Goal: Transaction & Acquisition: Purchase product/service

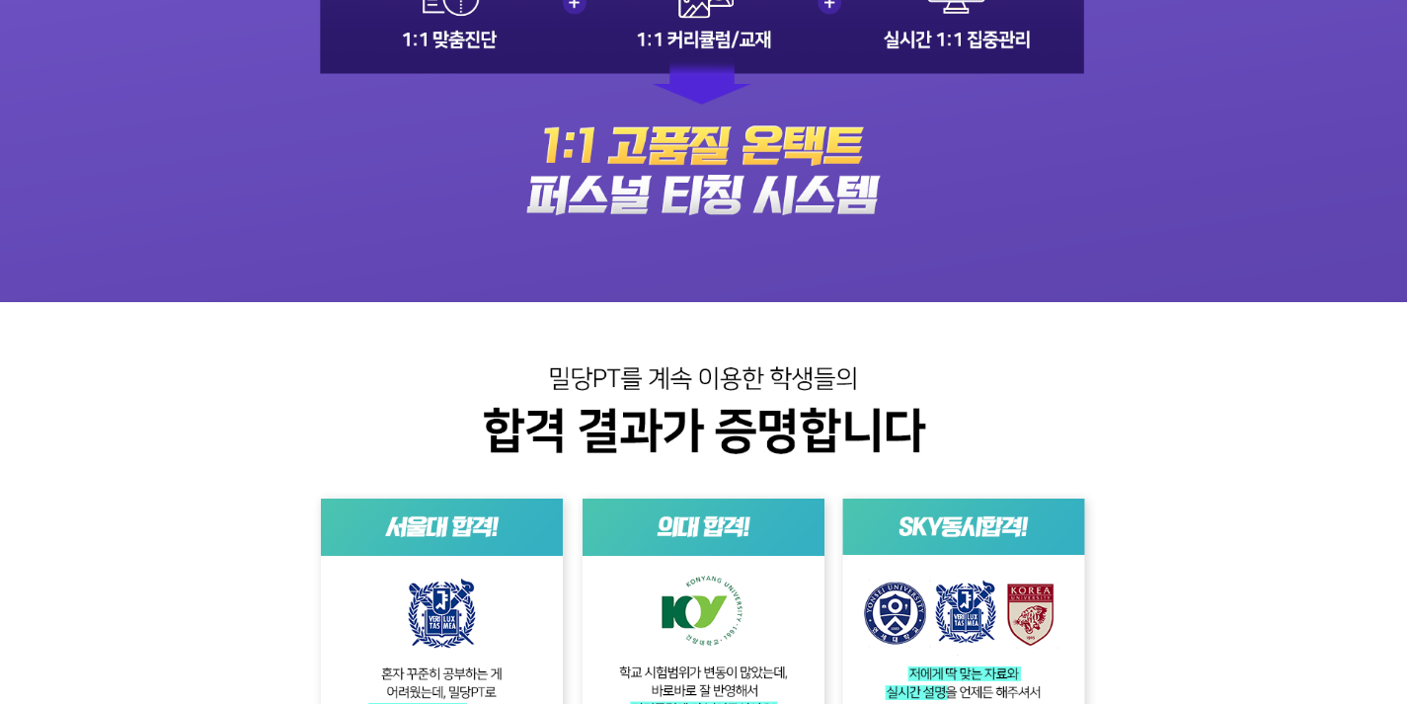
scroll to position [3431, 0]
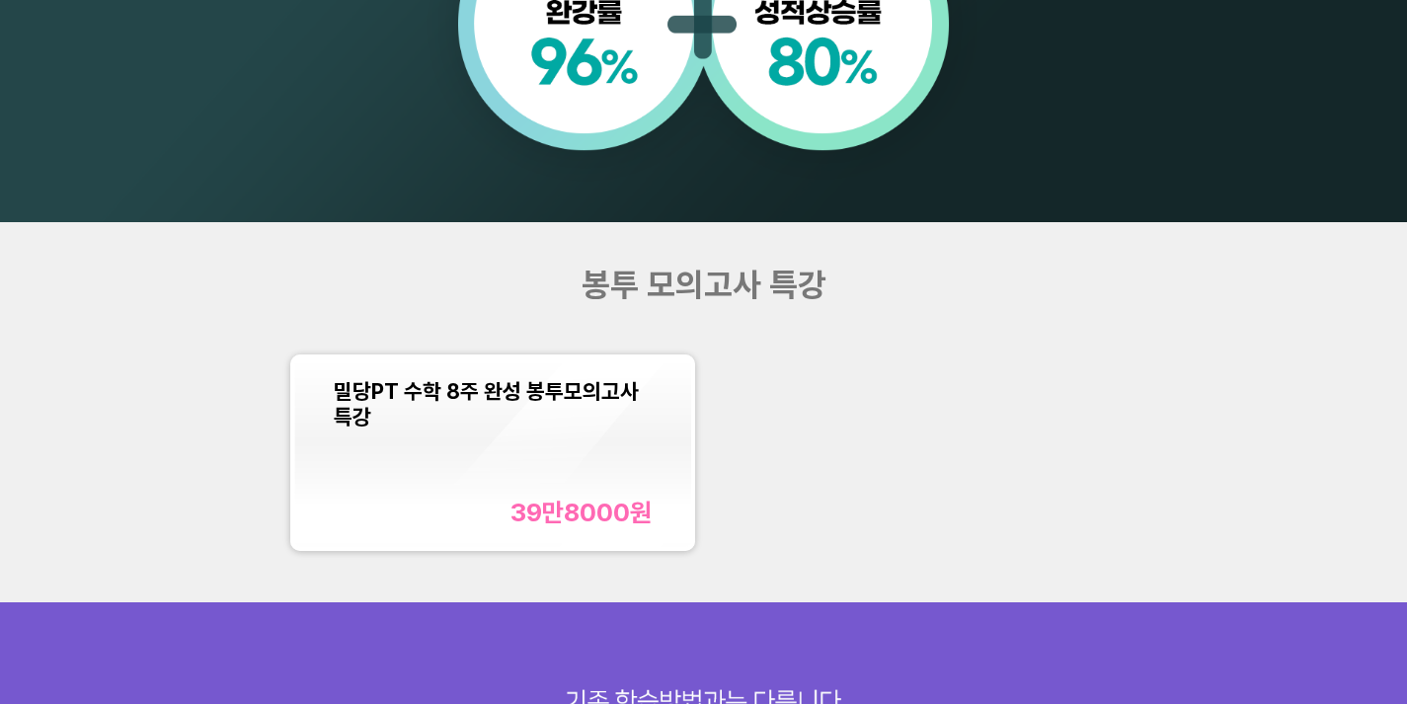
scroll to position [1617, 0]
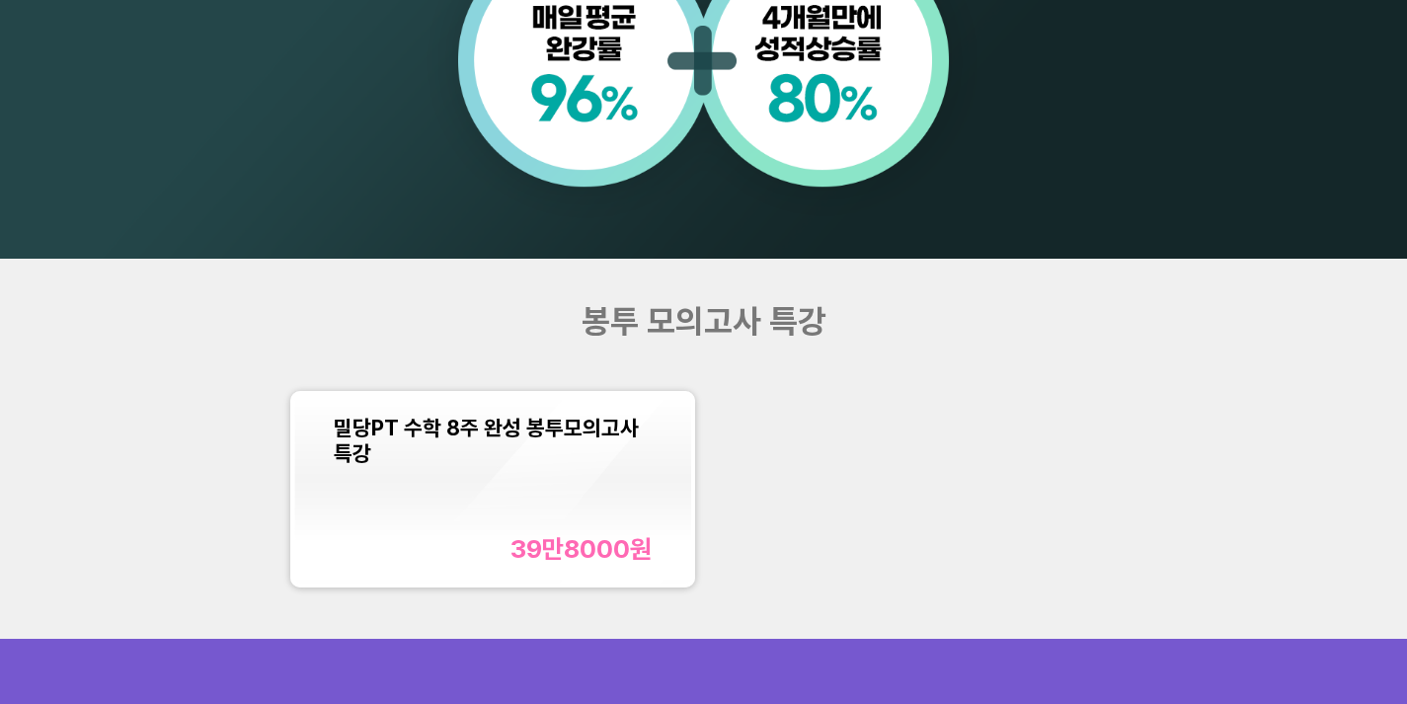
click at [561, 471] on div "밀당PT 수학 8주 완성 봉투모의고사 특강 39만8000 원" at bounding box center [493, 489] width 318 height 149
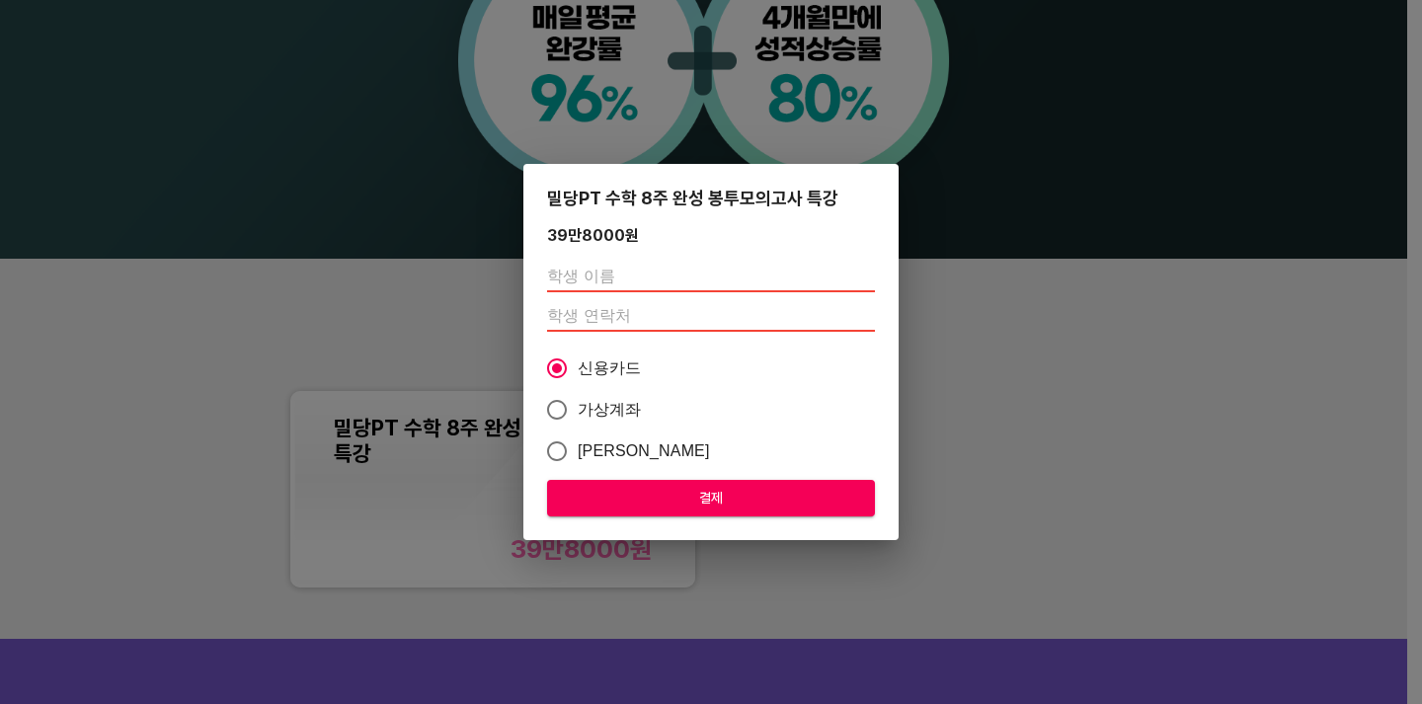
click at [648, 286] on input "text" at bounding box center [711, 277] width 328 height 32
click at [590, 447] on span "카카오페이" at bounding box center [644, 451] width 132 height 24
click at [578, 447] on input "카카오페이" at bounding box center [556, 451] width 41 height 41
radio input "true"
click at [605, 413] on span "가상계좌" at bounding box center [610, 410] width 64 height 24
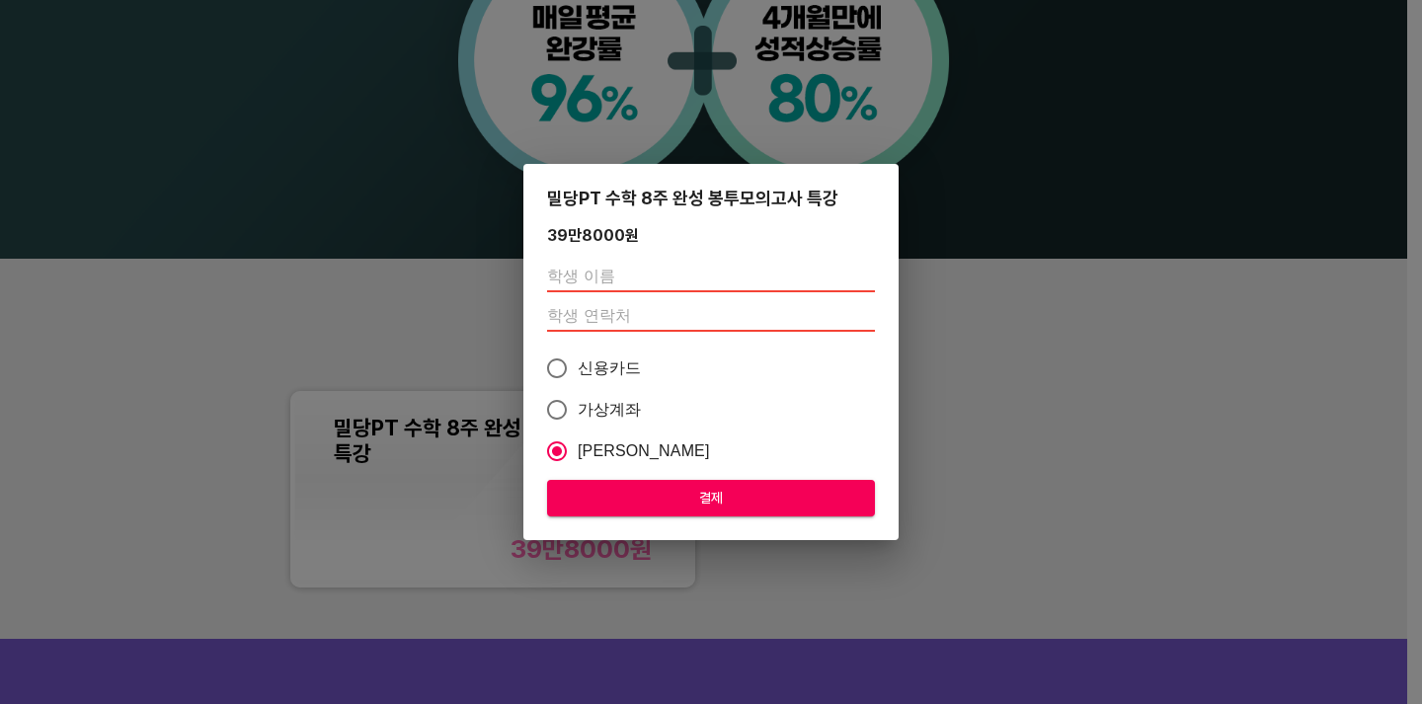
click at [578, 413] on input "가상계좌" at bounding box center [556, 409] width 41 height 41
radio input "true"
click at [683, 281] on input "text" at bounding box center [711, 277] width 328 height 32
type input "길서영"
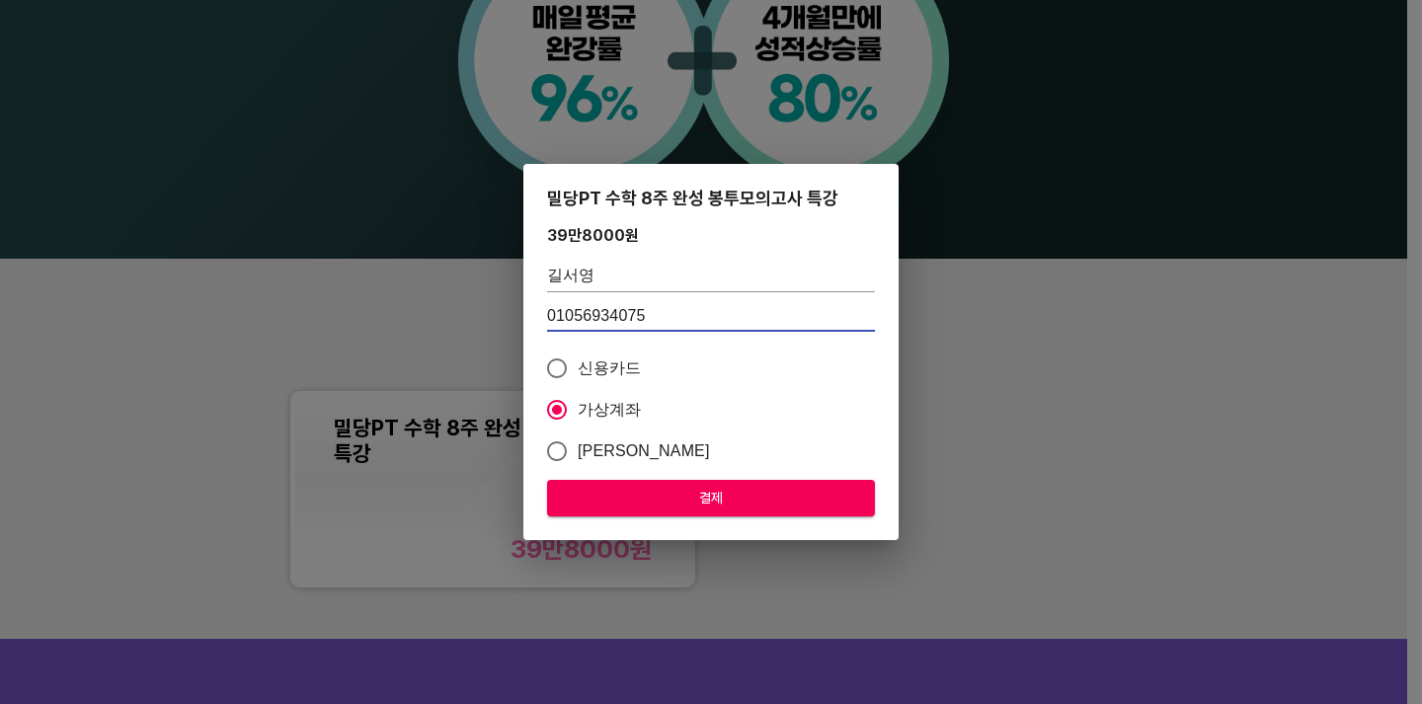
type input "01056934075"
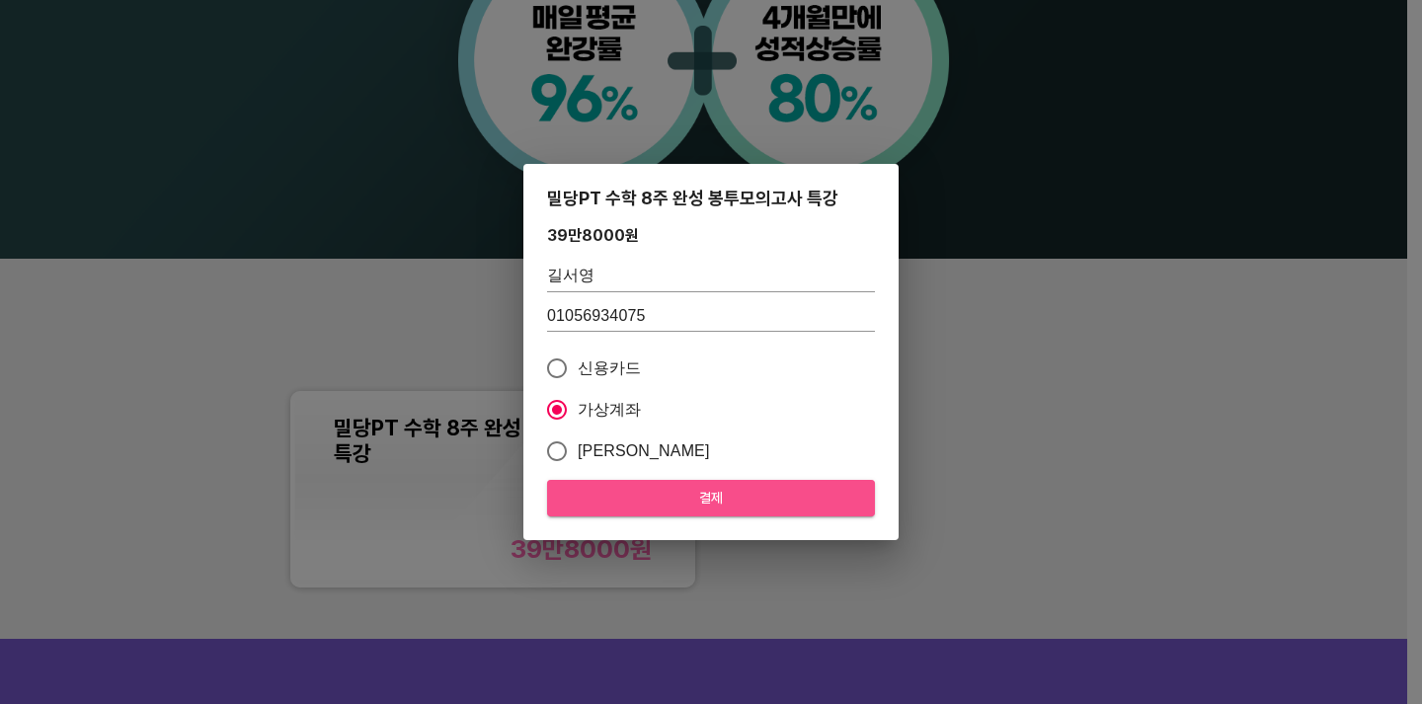
click at [653, 501] on span "결제" at bounding box center [711, 498] width 296 height 25
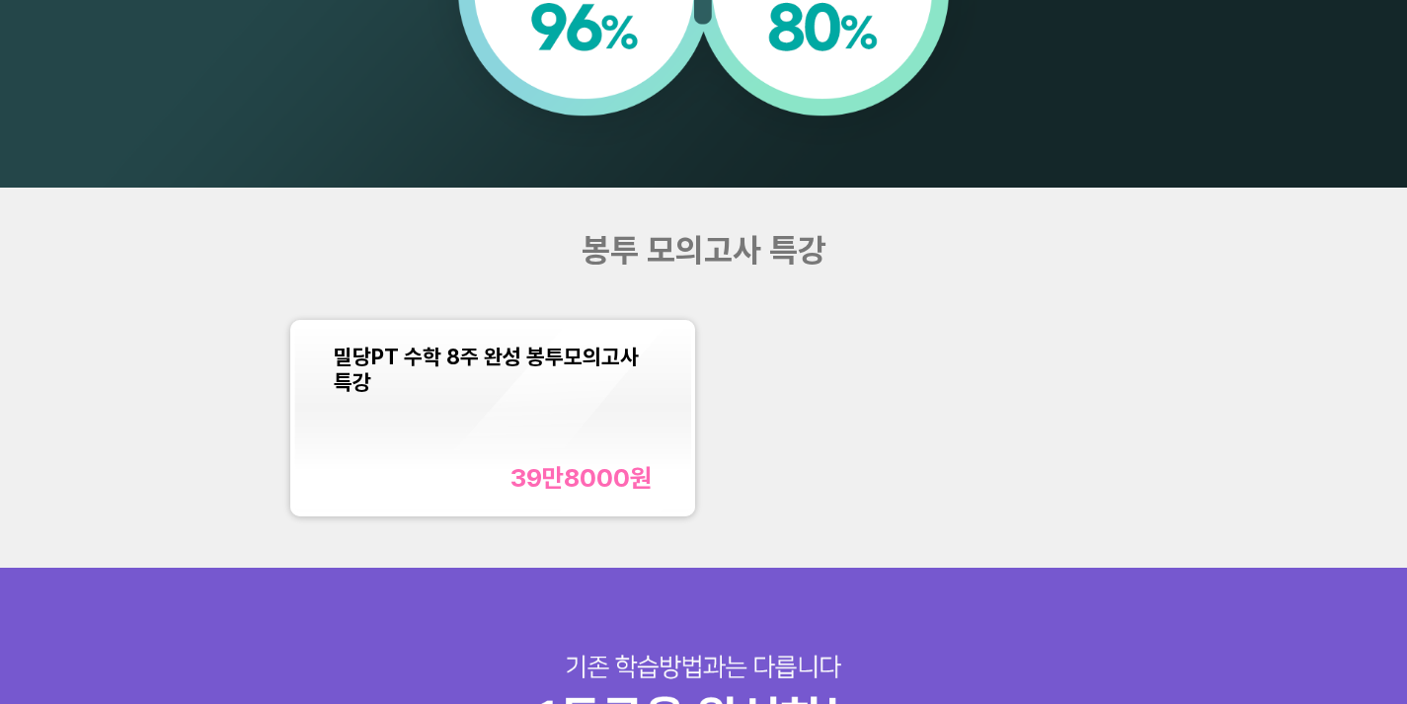
scroll to position [1697, 0]
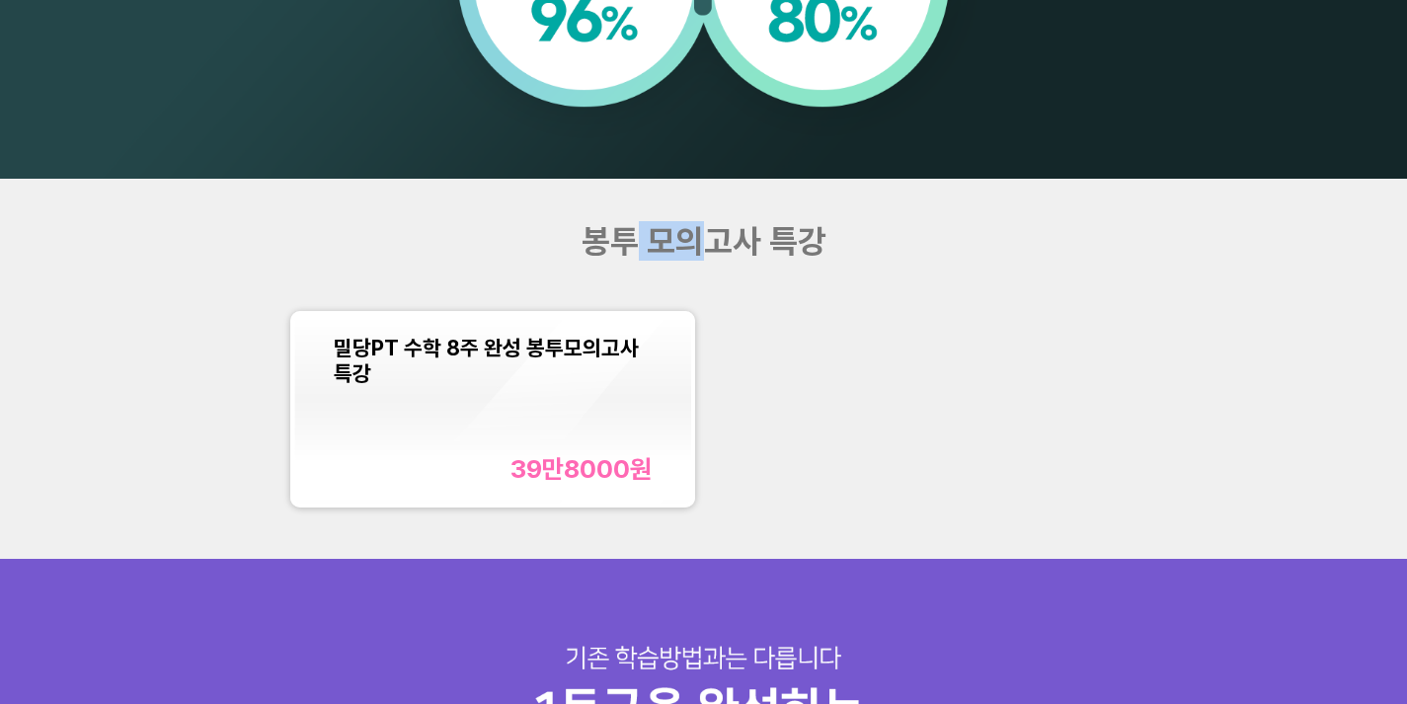
drag, startPoint x: 639, startPoint y: 243, endPoint x: 698, endPoint y: 242, distance: 59.3
click at [698, 242] on span "봉투 모의고사 특강" at bounding box center [704, 240] width 245 height 39
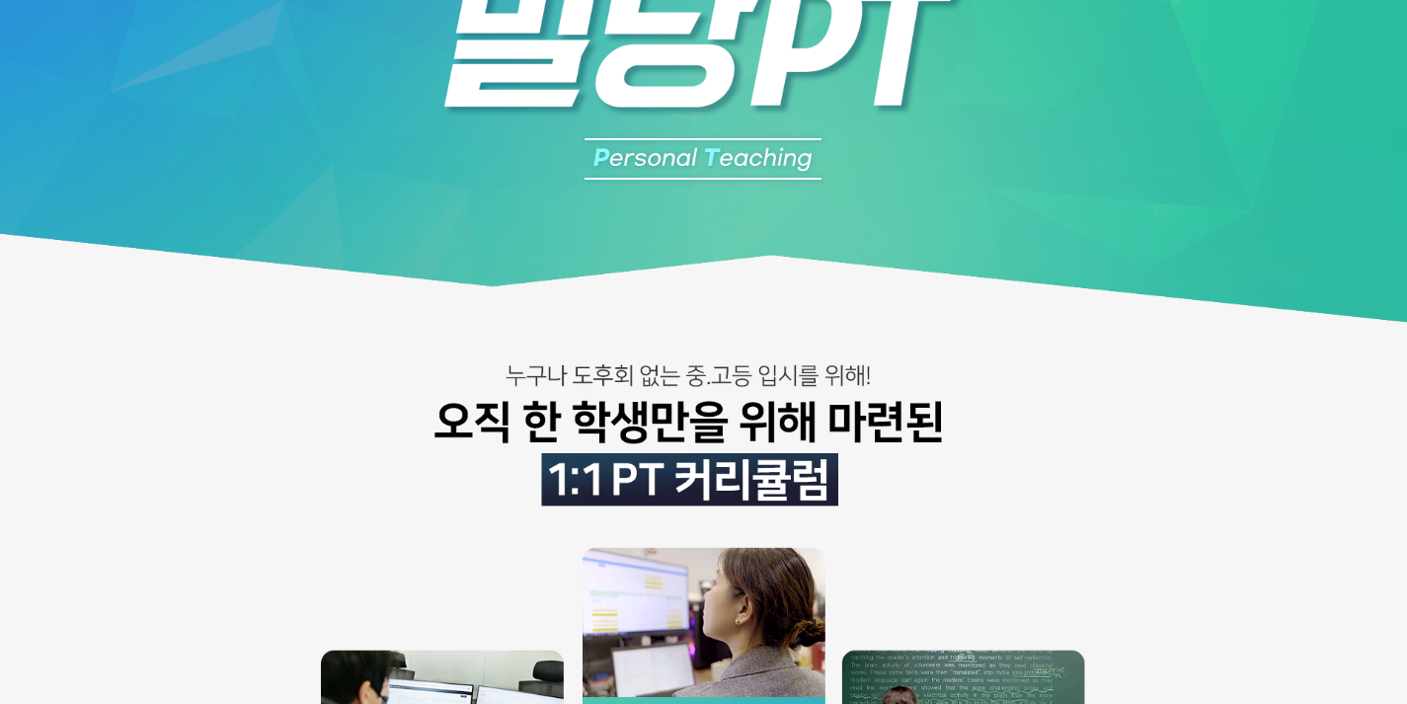
scroll to position [0, 0]
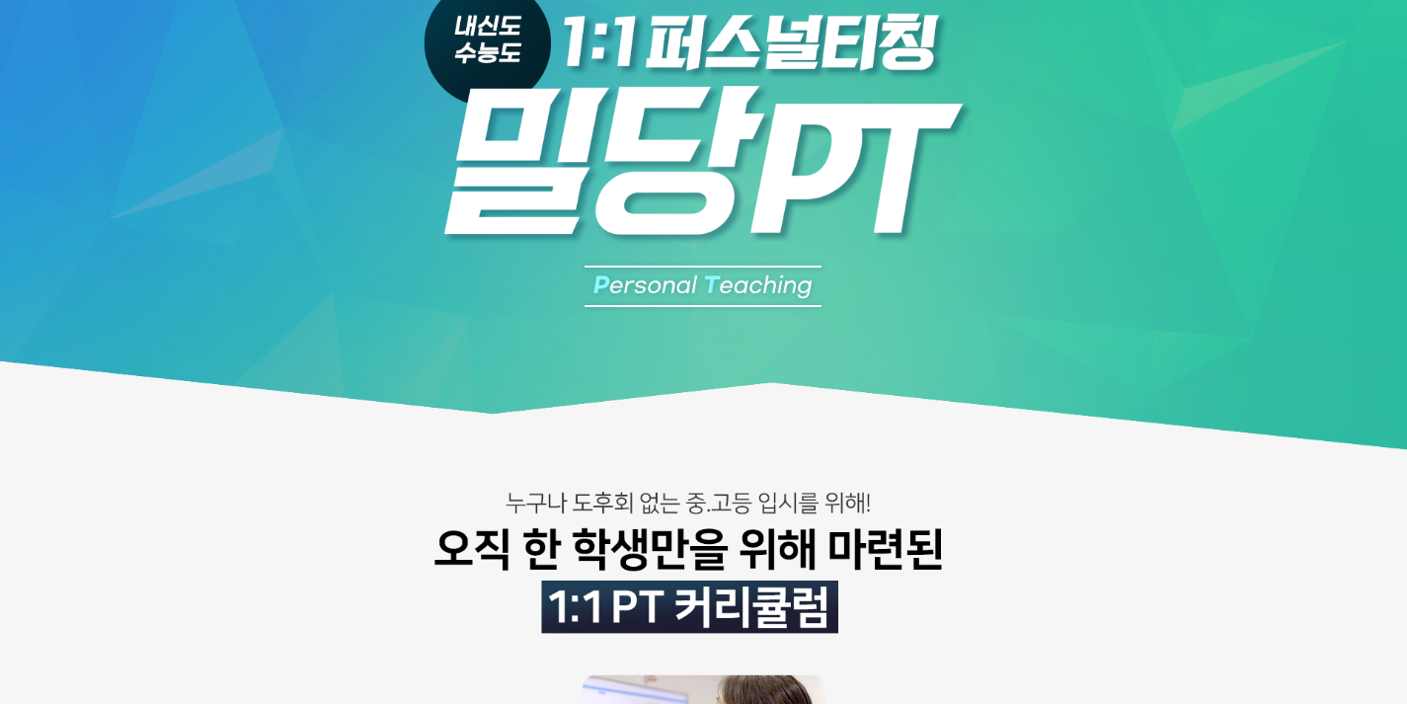
scroll to position [106, 0]
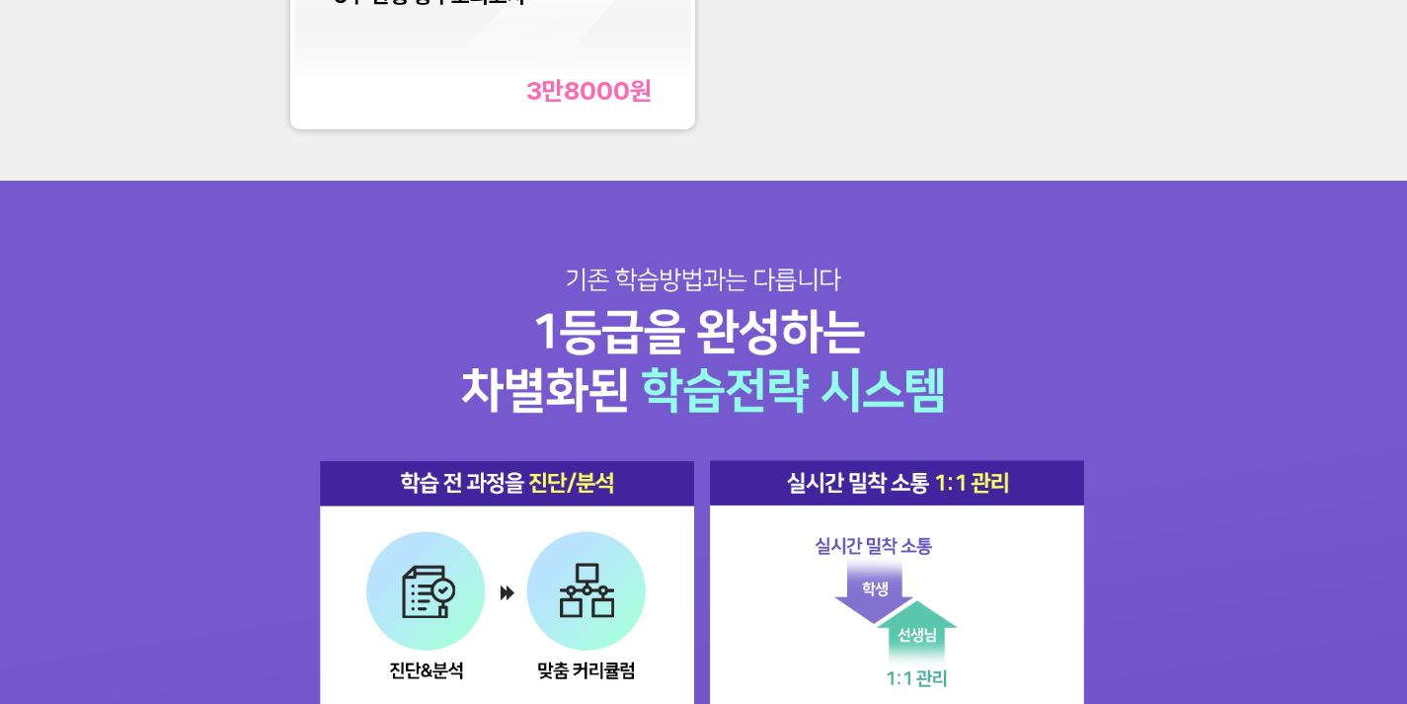
scroll to position [2153, 0]
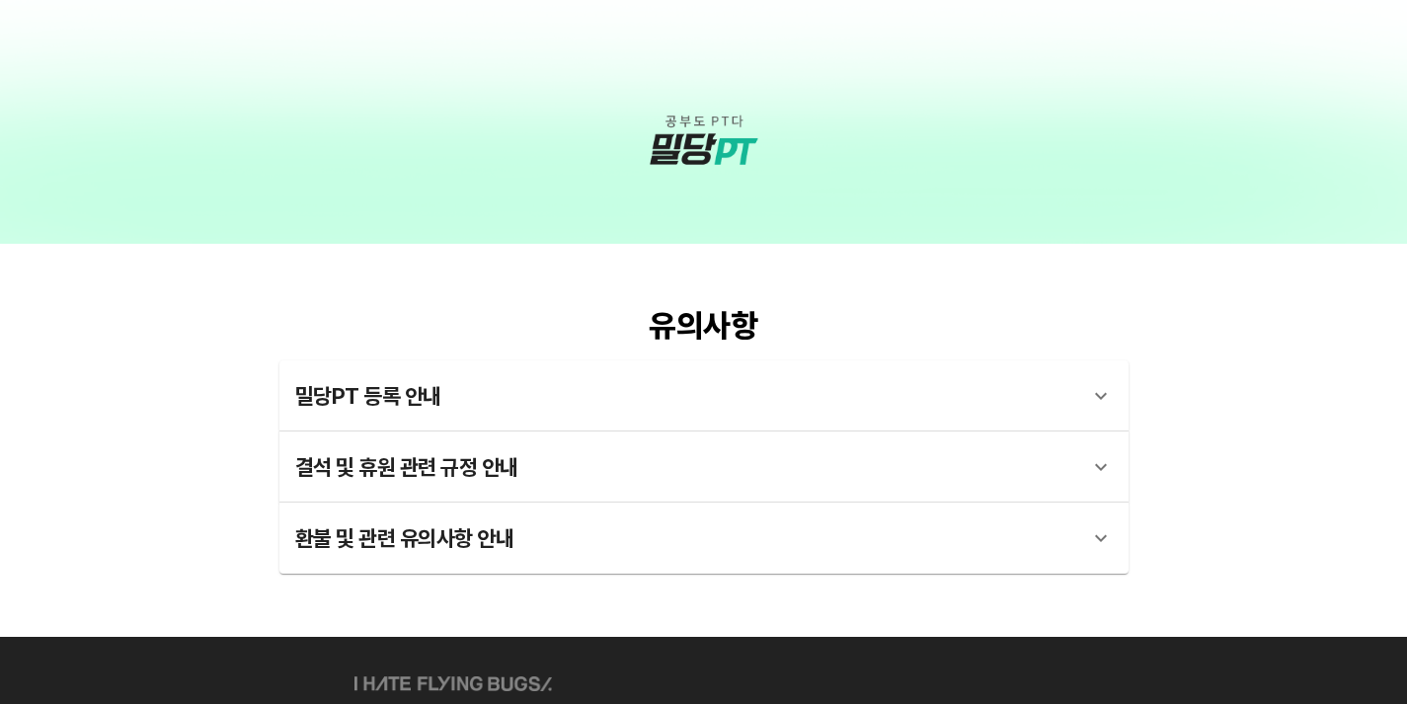
scroll to position [4146, 0]
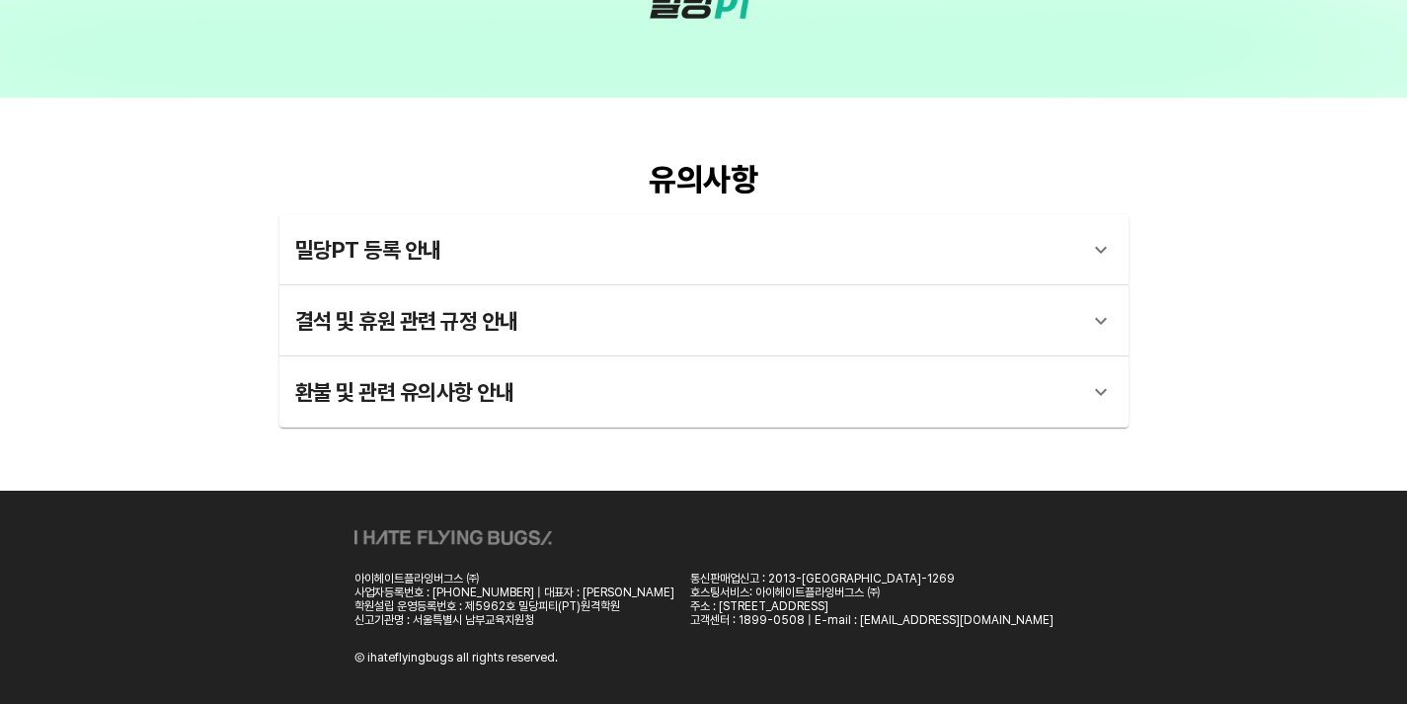
click at [719, 231] on div "밀당PT 등록 안내" at bounding box center [686, 249] width 782 height 47
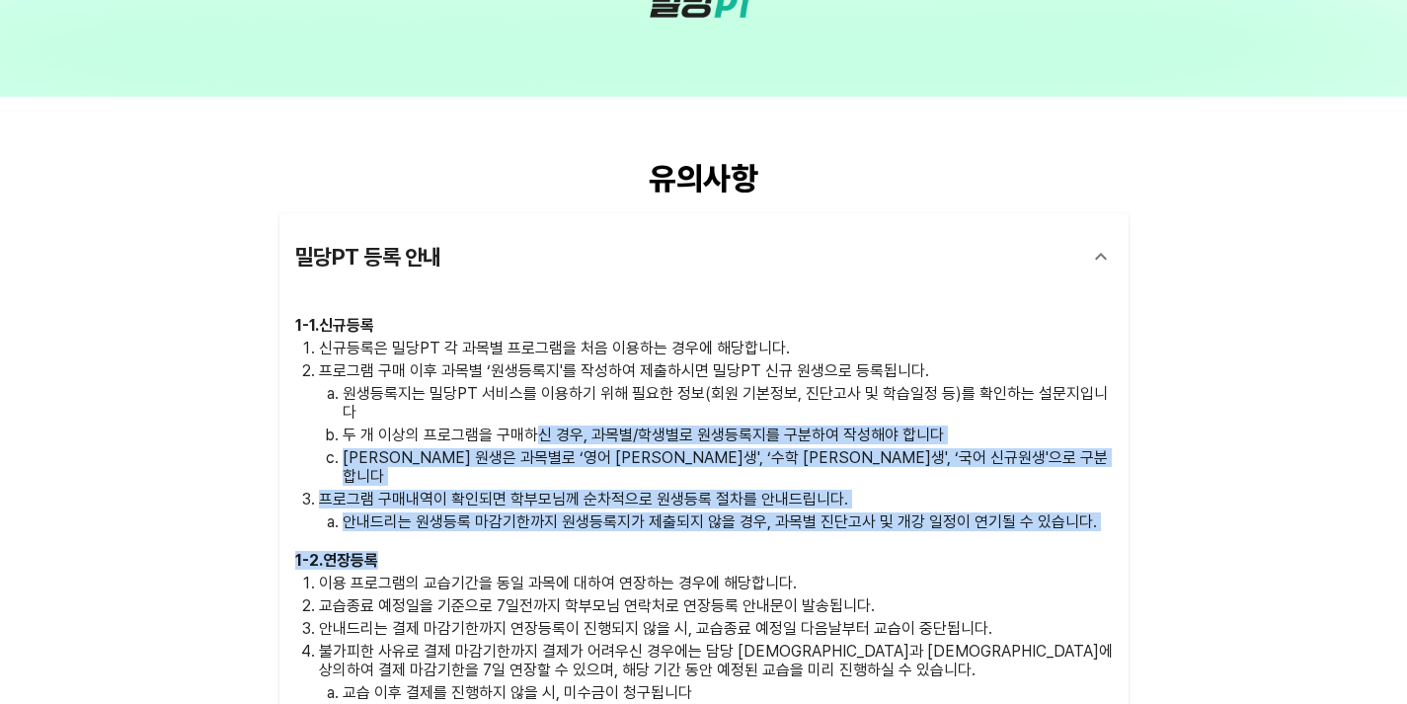
drag, startPoint x: 533, startPoint y: 415, endPoint x: 594, endPoint y: 520, distance: 122.1
click at [596, 526] on div "1 - 1 . 신규등록 신규등록은 밀당PT 각 과목별 프로그램을 처음 이용하는 경우에 해당합니다. 프로그램 구매 이후 과목별 ‘원생등록지'를 …" at bounding box center [704, 713] width 818 height 795
click at [594, 551] on h3 "1 - 2 . 연장등록" at bounding box center [704, 560] width 818 height 19
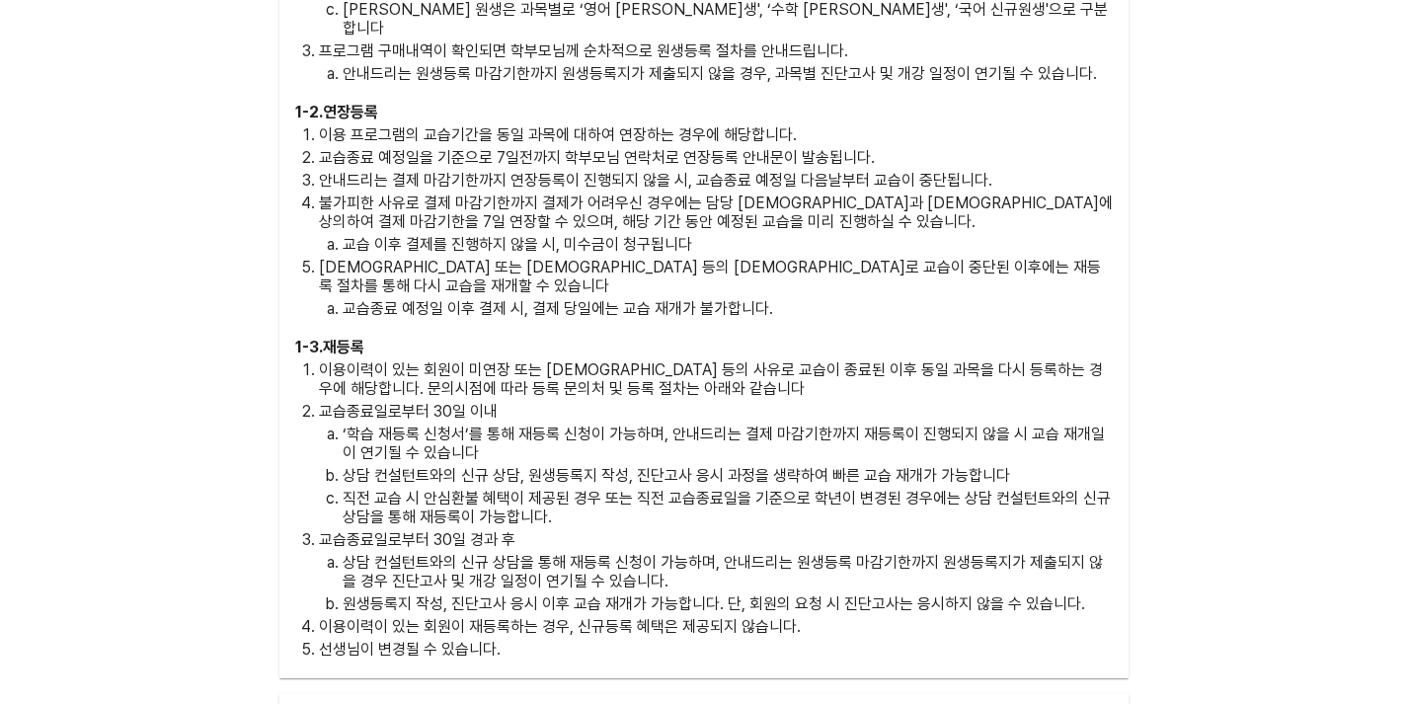
scroll to position [4948, 0]
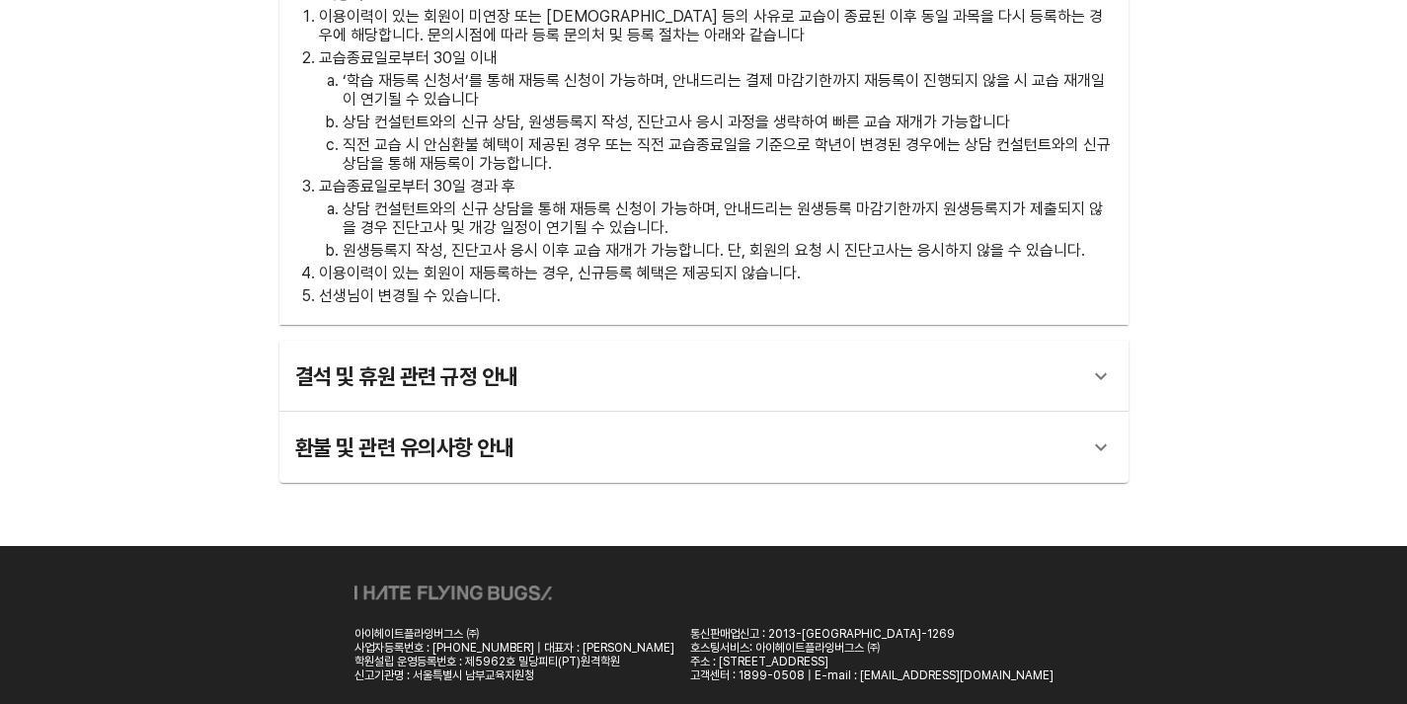
click at [594, 424] on div "환불 및 관련 유의사항 안내" at bounding box center [686, 447] width 782 height 47
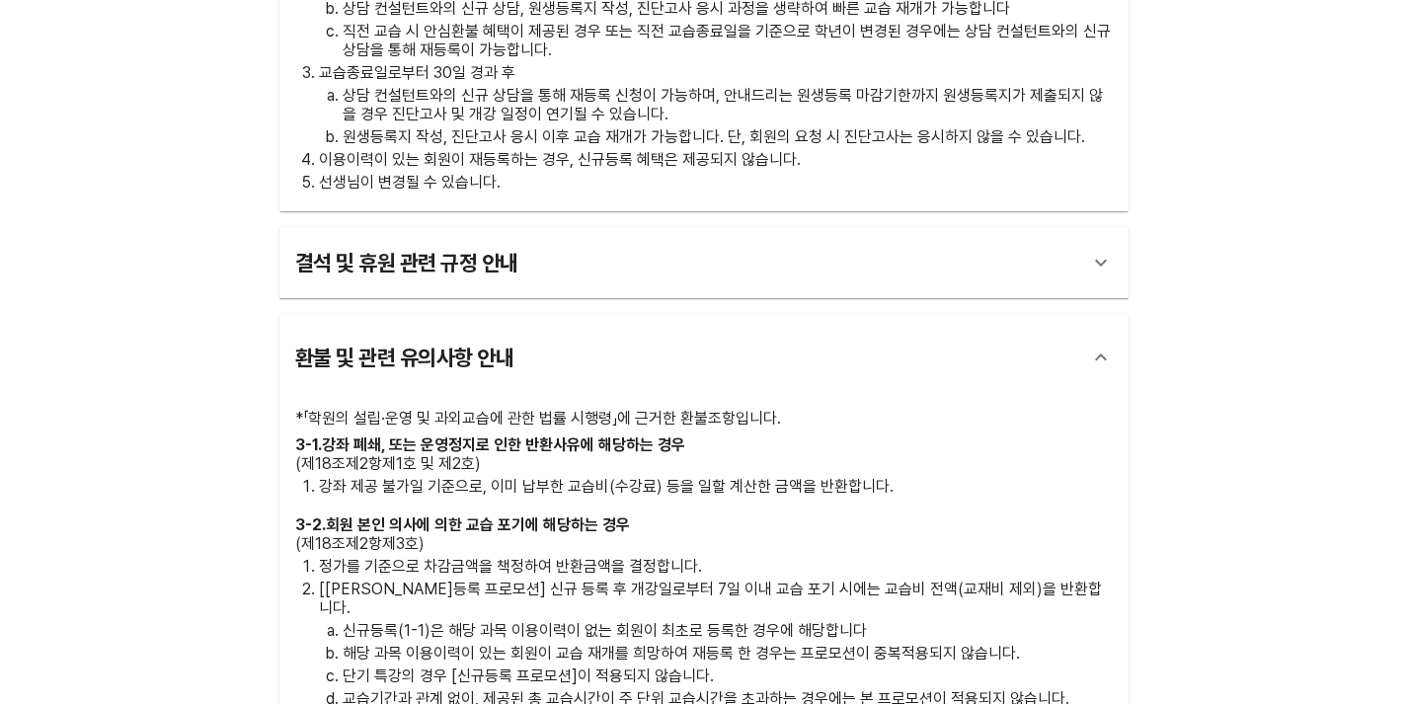
scroll to position [5063, 0]
